Goal: Task Accomplishment & Management: Use online tool/utility

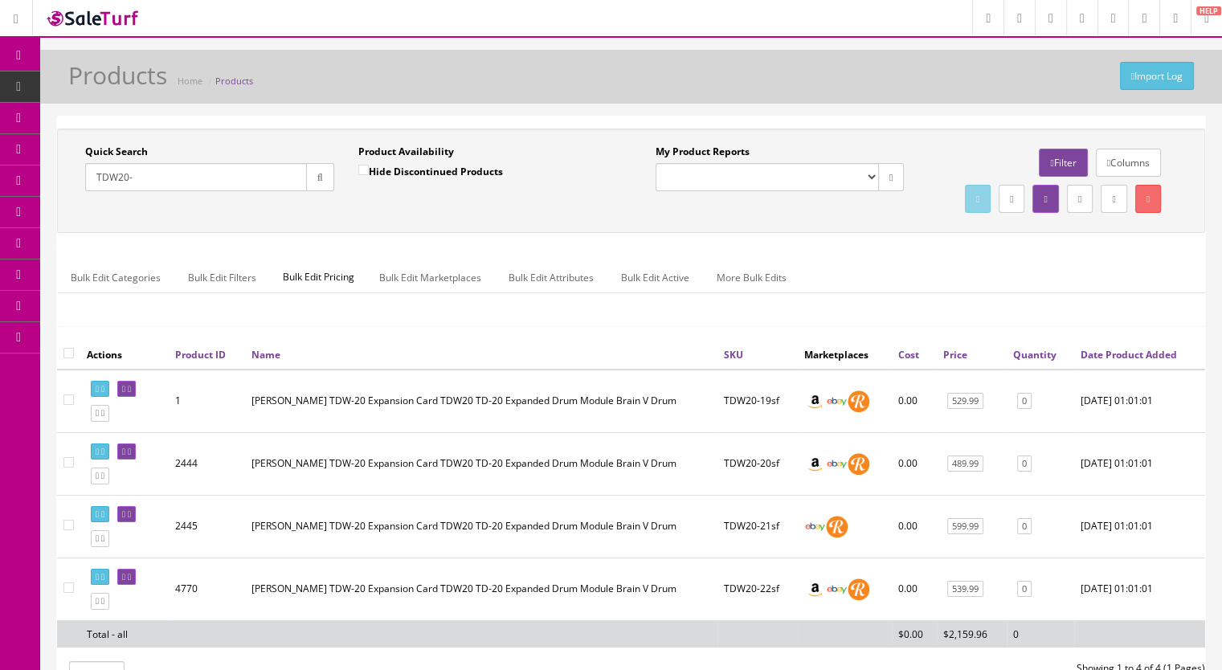
drag, startPoint x: 145, startPoint y: 179, endPoint x: 62, endPoint y: 165, distance: 84.0
click at [62, 178] on div "Quick Search TDW20- Date From Product Availability Hide Discontinued Products D…" at bounding box center [346, 174] width 570 height 59
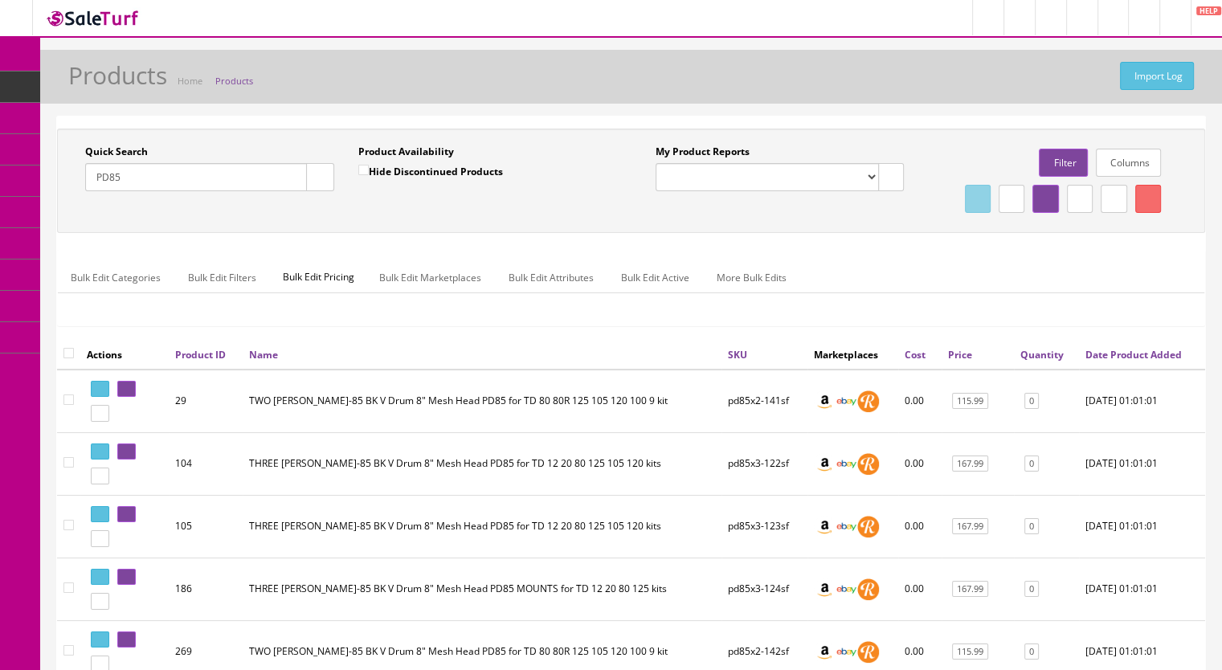
scroll to position [80, 0]
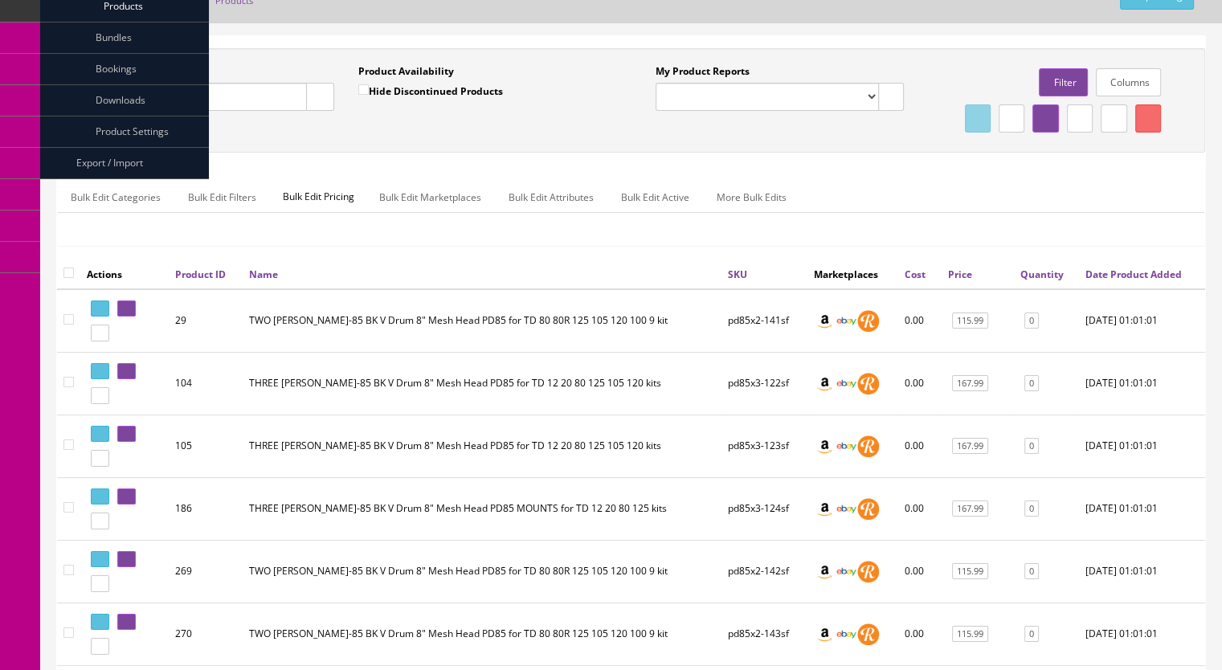
click at [149, 94] on input "PD85" at bounding box center [196, 97] width 222 height 28
type input "PD80"
click at [358, 85] on input "Hide Discontinued Products" at bounding box center [363, 89] width 10 height 10
checkbox input "true"
click at [312, 100] on button "button" at bounding box center [320, 97] width 28 height 28
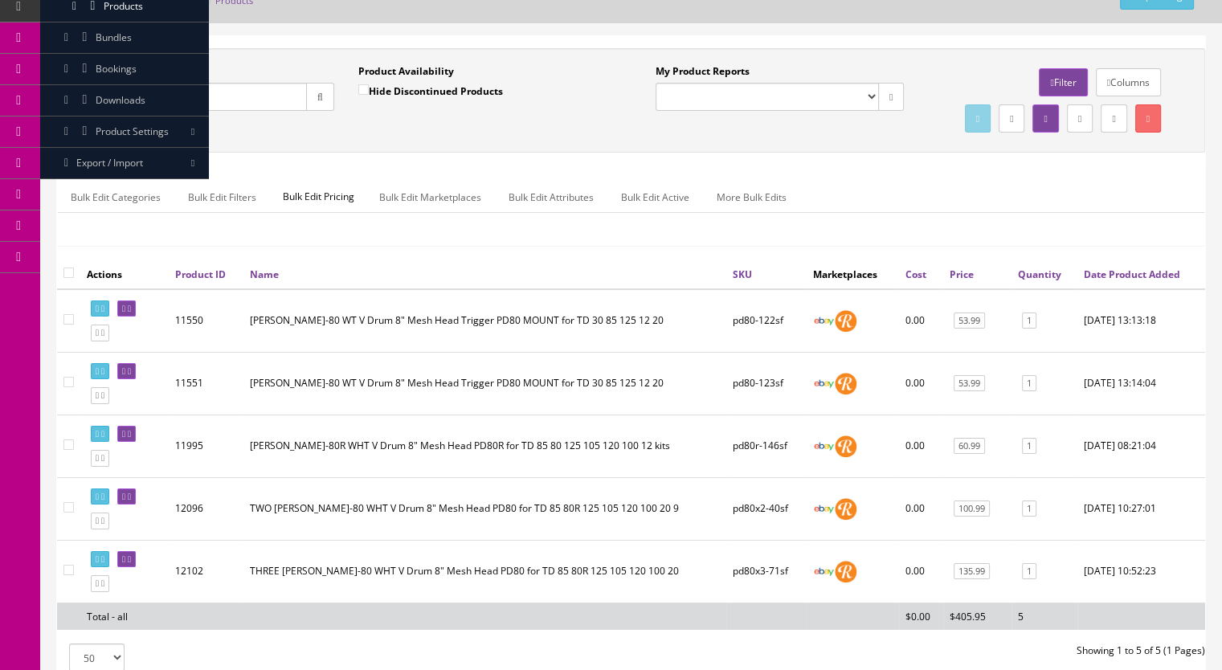
click at [148, 100] on input "PD80" at bounding box center [196, 97] width 222 height 28
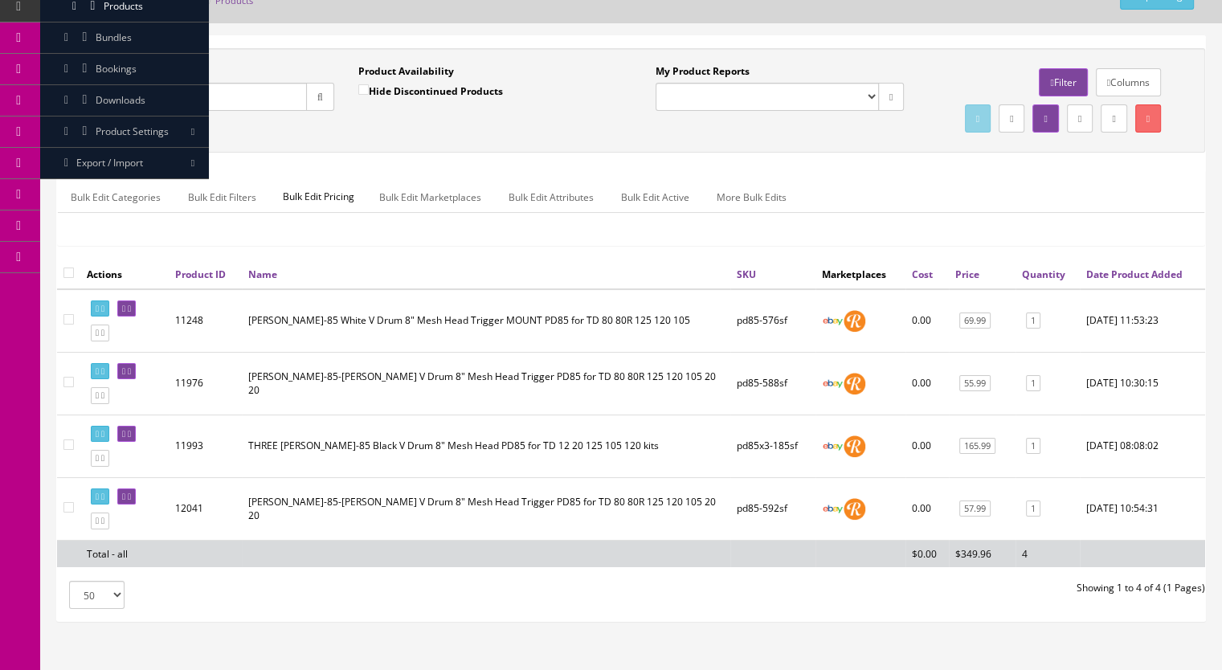
type input "PD85"
click at [131, 439] on icon at bounding box center [129, 434] width 3 height 9
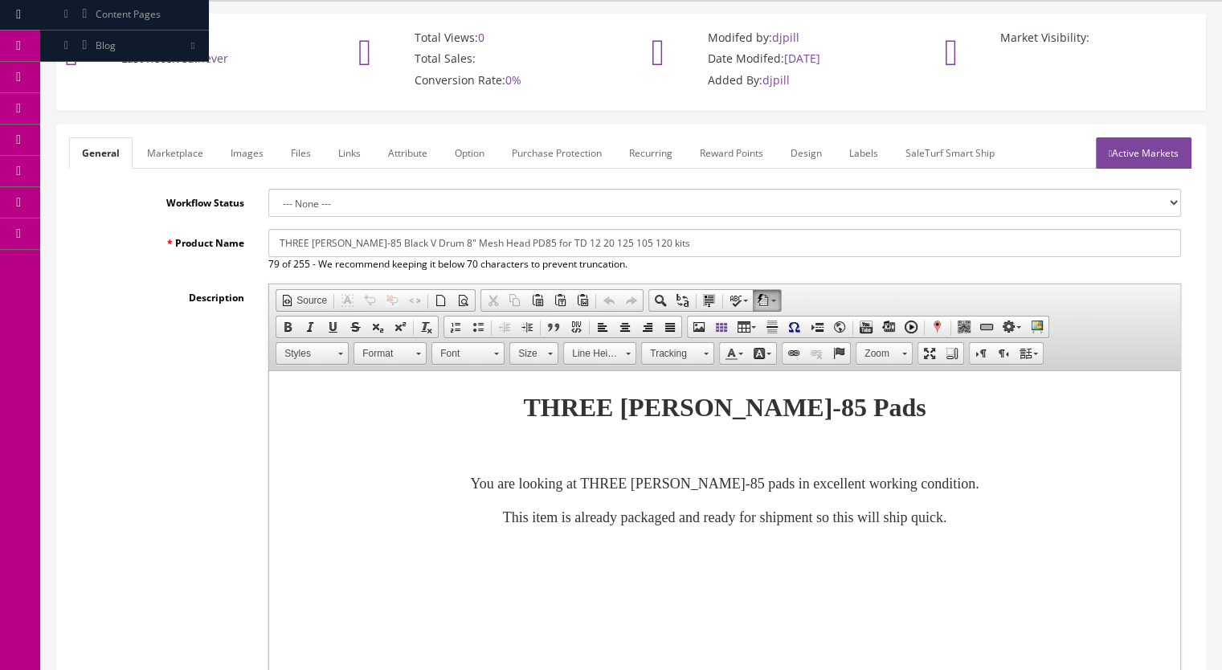
scroll to position [80, 0]
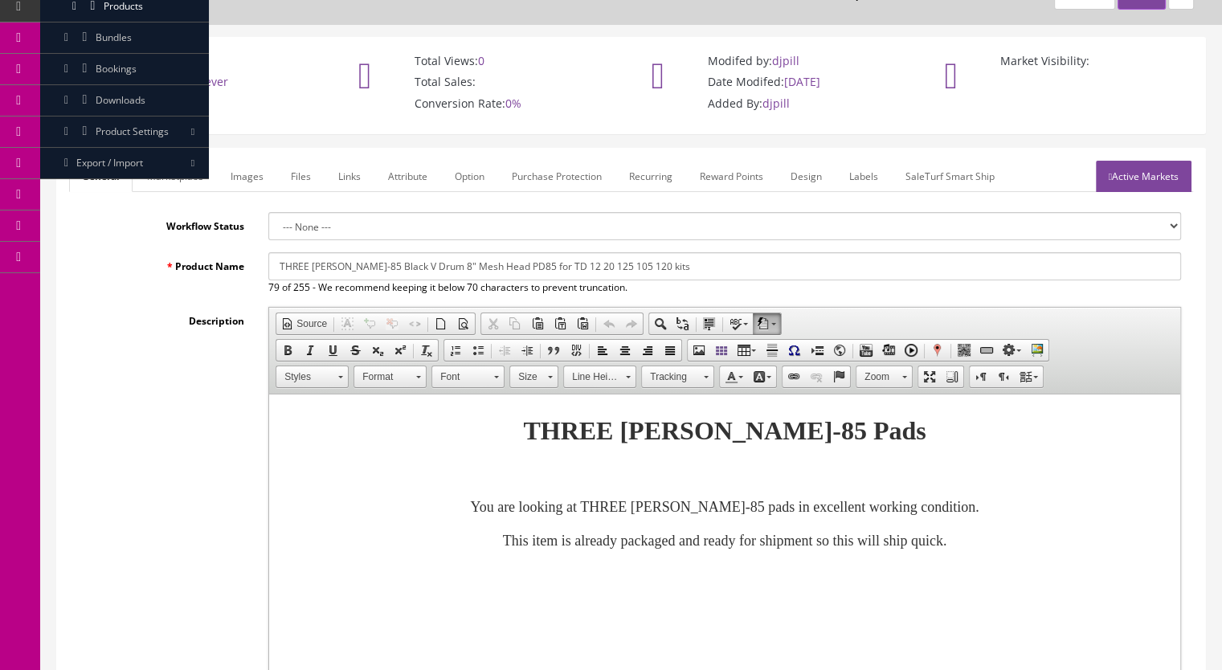
click at [173, 174] on link "Marketplace" at bounding box center [175, 176] width 82 height 31
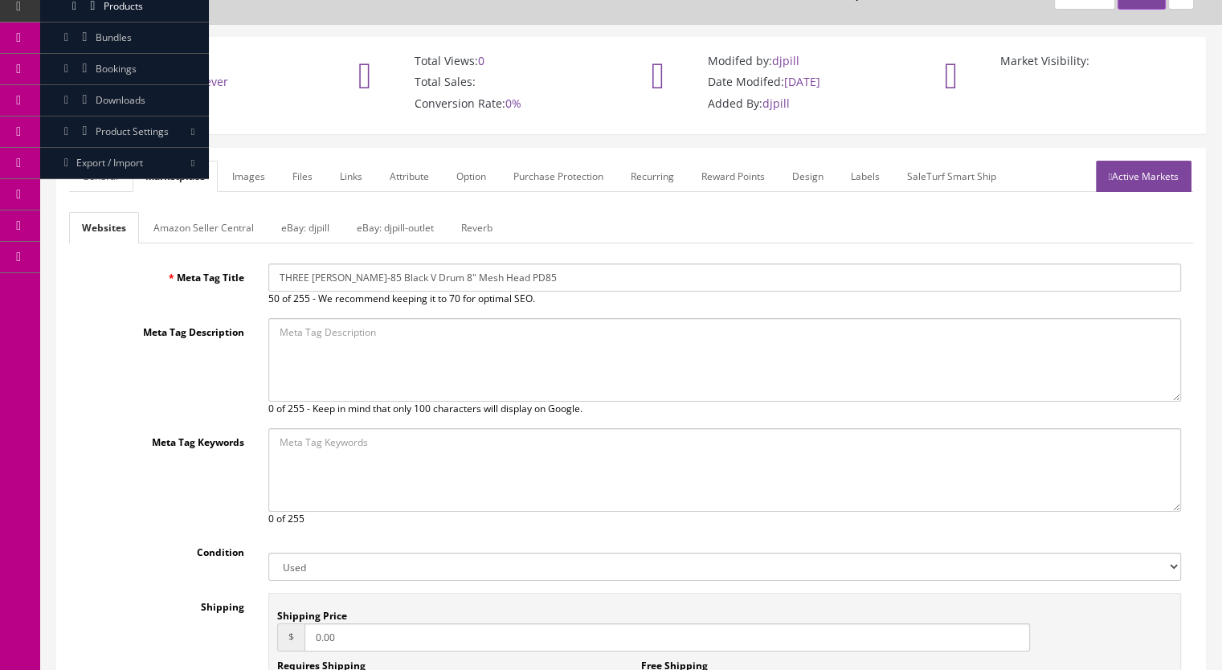
click at [478, 228] on link "Reverb" at bounding box center [476, 227] width 57 height 31
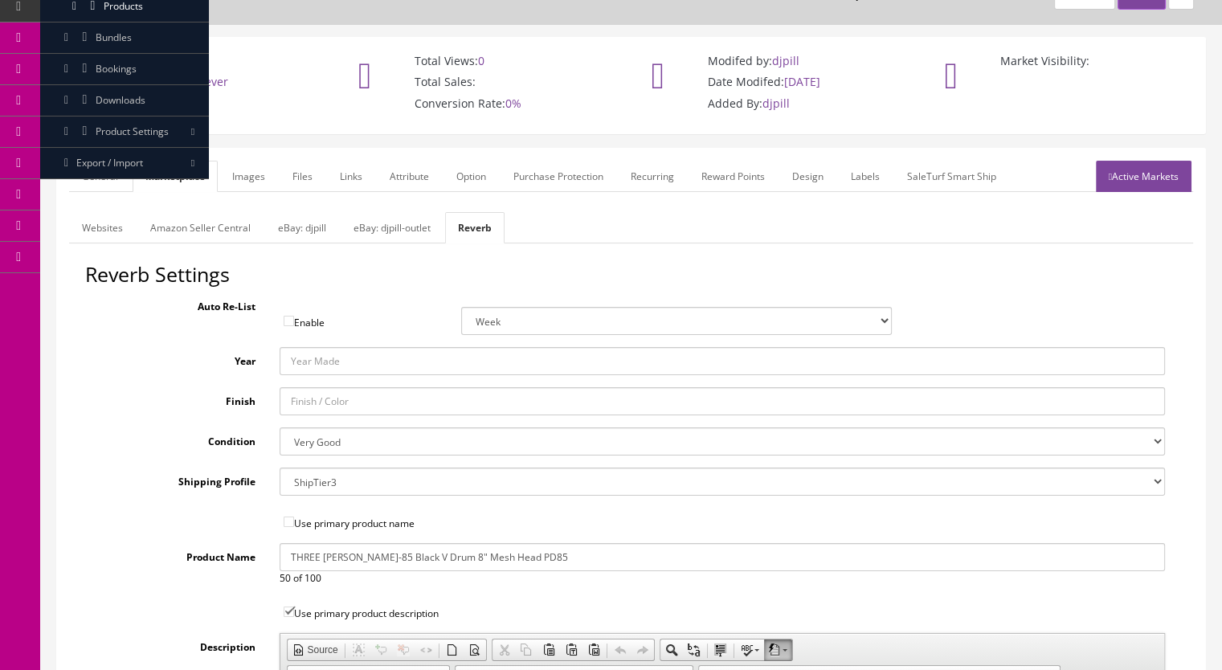
scroll to position [0, 0]
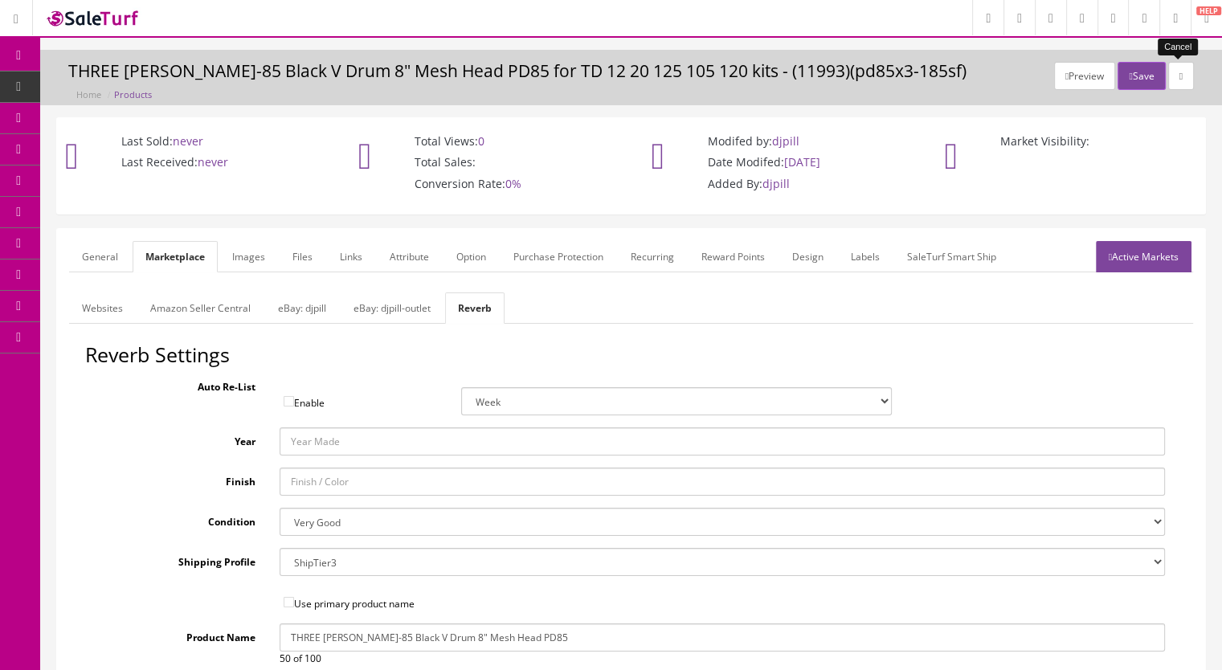
click at [1179, 71] on icon at bounding box center [1180, 76] width 3 height 10
